Goal: Transaction & Acquisition: Purchase product/service

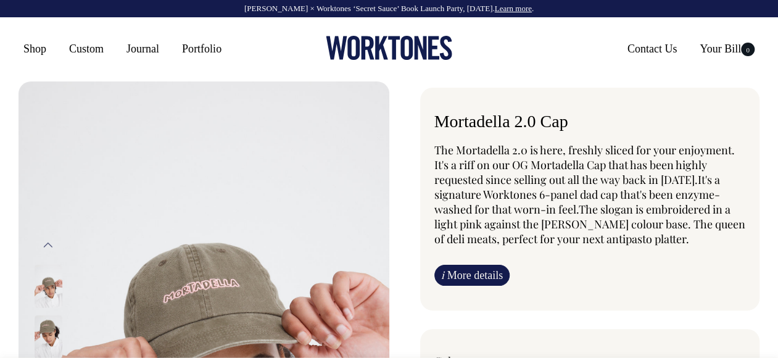
click at [376, 52] on icon at bounding box center [381, 47] width 13 height 23
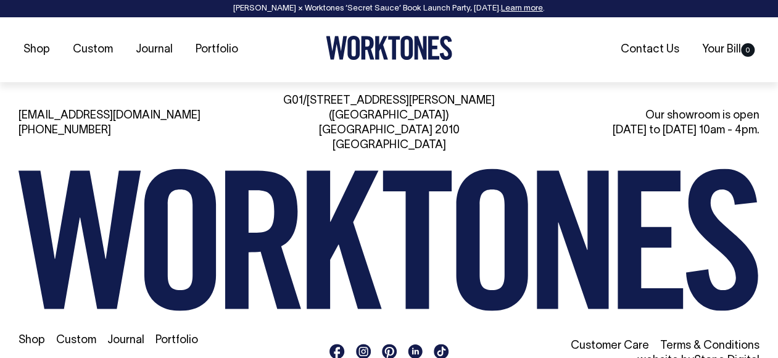
scroll to position [2625, 0]
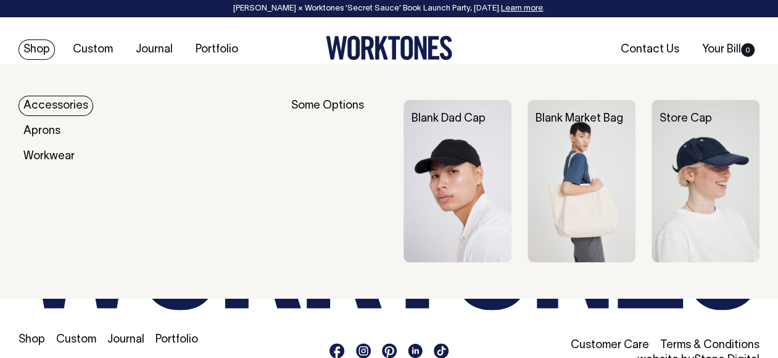
click at [30, 49] on link "Shop" at bounding box center [37, 49] width 36 height 20
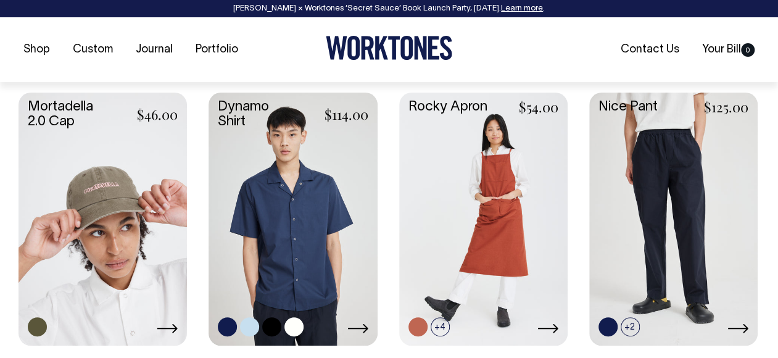
scroll to position [1172, 0]
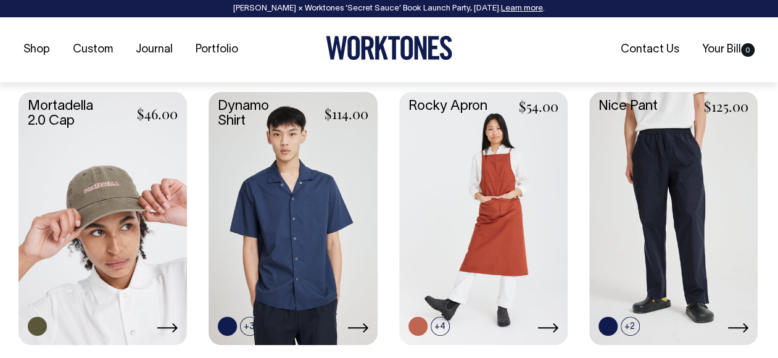
click at [135, 201] on link at bounding box center [103, 217] width 168 height 250
